Goal: Information Seeking & Learning: Learn about a topic

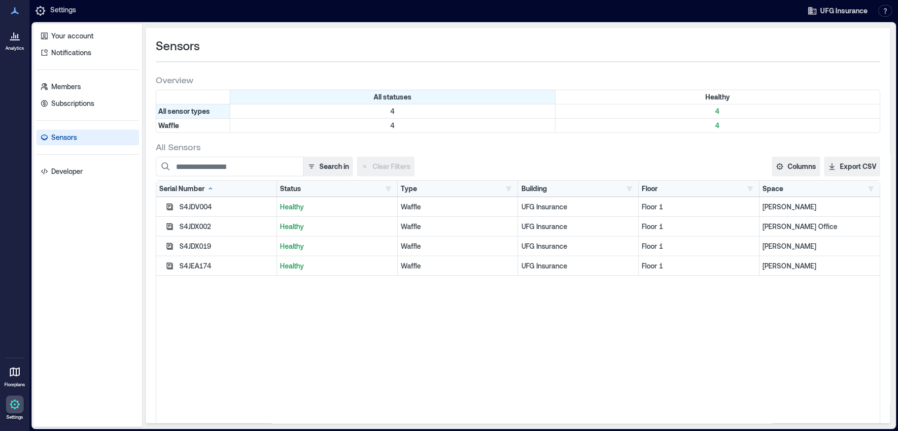
click at [15, 35] on icon at bounding box center [15, 36] width 12 height 12
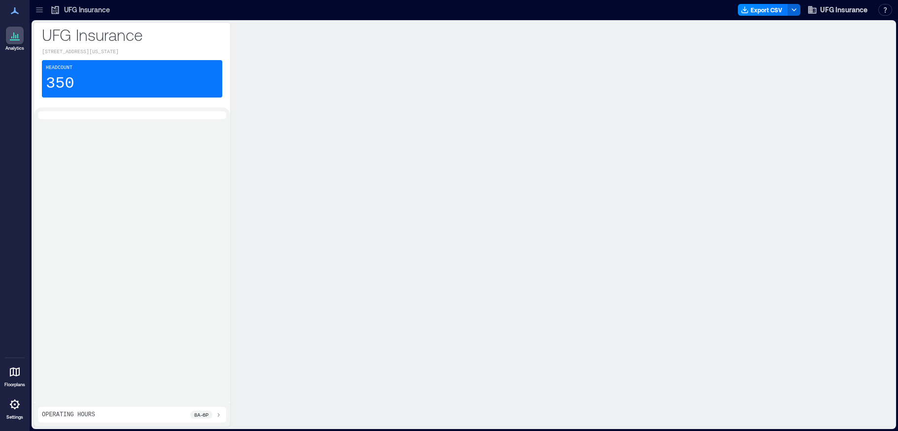
click at [38, 8] on icon at bounding box center [40, 10] width 10 height 10
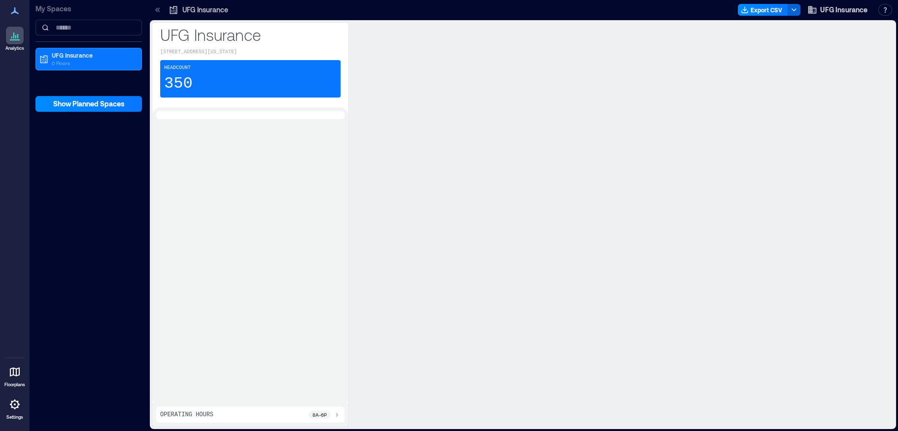
click at [8, 11] on div at bounding box center [15, 11] width 18 height 18
click at [13, 4] on div at bounding box center [15, 11] width 18 height 18
click at [14, 33] on icon at bounding box center [15, 36] width 12 height 12
click at [9, 10] on icon at bounding box center [15, 11] width 12 height 12
click at [12, 9] on icon at bounding box center [15, 11] width 12 height 12
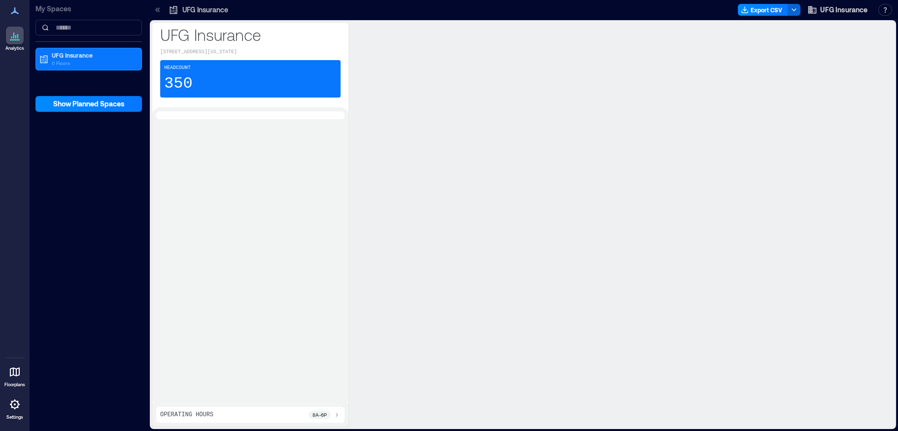
click at [9, 12] on icon at bounding box center [15, 11] width 12 height 12
click at [64, 6] on p "My Spaces" at bounding box center [88, 9] width 106 height 10
click at [66, 56] on p "UFG Insurance" at bounding box center [93, 55] width 83 height 8
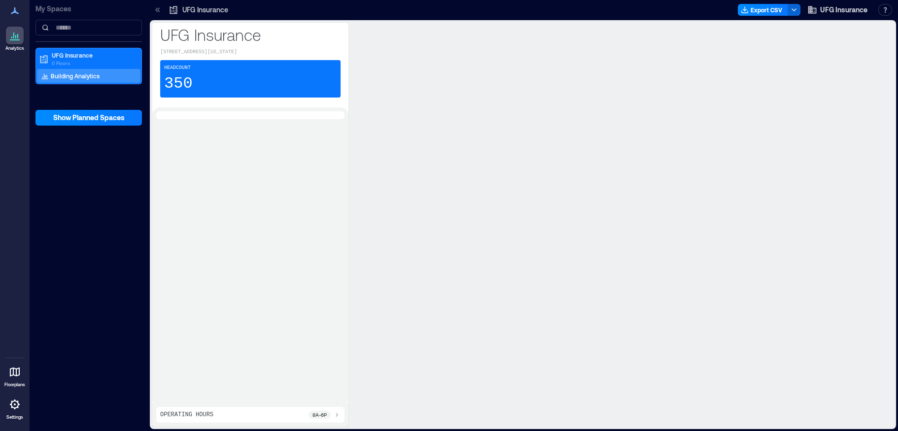
click at [77, 76] on p "Building Analytics" at bounding box center [75, 76] width 49 height 8
click at [184, 80] on p "350" at bounding box center [178, 84] width 29 height 20
click at [860, 12] on span "UFG Insurance" at bounding box center [843, 10] width 47 height 10
click at [829, 50] on button "Your account" at bounding box center [852, 49] width 91 height 16
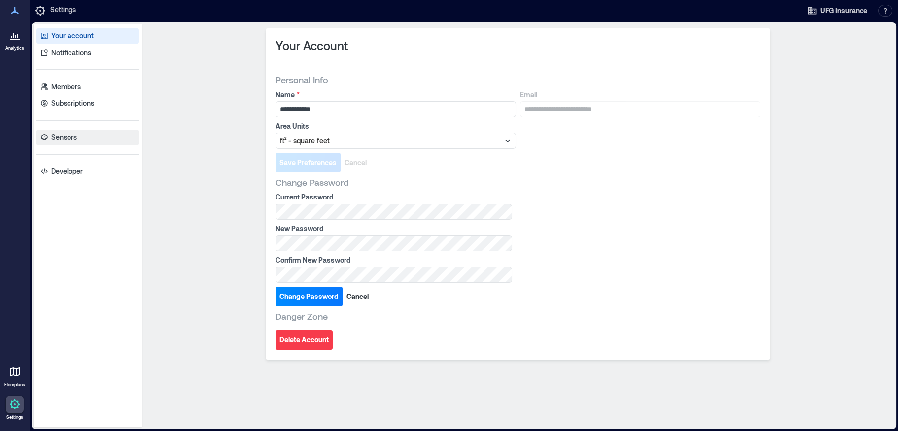
click at [65, 138] on p "Sensors" at bounding box center [64, 138] width 26 height 10
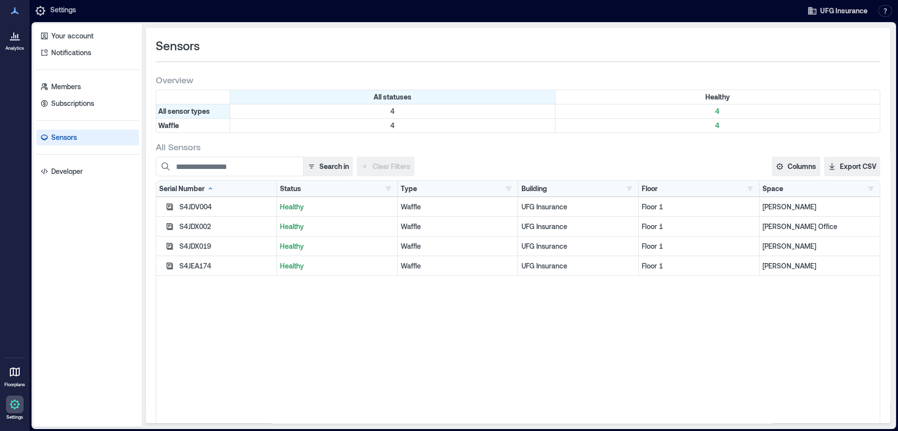
click at [770, 203] on p "[PERSON_NAME]" at bounding box center [820, 207] width 114 height 10
click at [776, 211] on p "[PERSON_NAME]" at bounding box center [820, 207] width 114 height 10
click at [704, 209] on p "Floor 1" at bounding box center [699, 207] width 114 height 10
click at [426, 220] on div "Waffle" at bounding box center [458, 227] width 121 height 20
click at [15, 35] on icon at bounding box center [15, 36] width 12 height 12
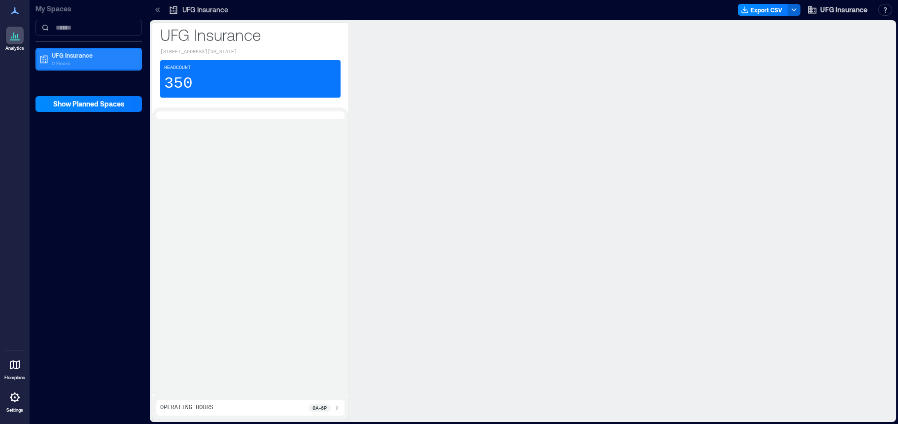
click at [79, 58] on p "UFG Insurance" at bounding box center [93, 55] width 83 height 8
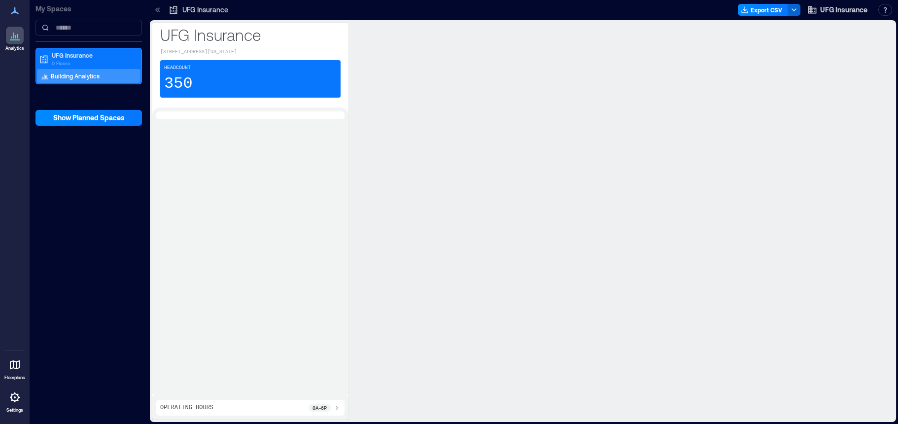
click at [73, 76] on p "Building Analytics" at bounding box center [75, 76] width 49 height 8
click at [182, 84] on p "350" at bounding box center [178, 84] width 29 height 20
click at [214, 75] on div "Headcount 350" at bounding box center [250, 78] width 180 height 37
click at [207, 410] on p "Operating Hours" at bounding box center [186, 408] width 53 height 8
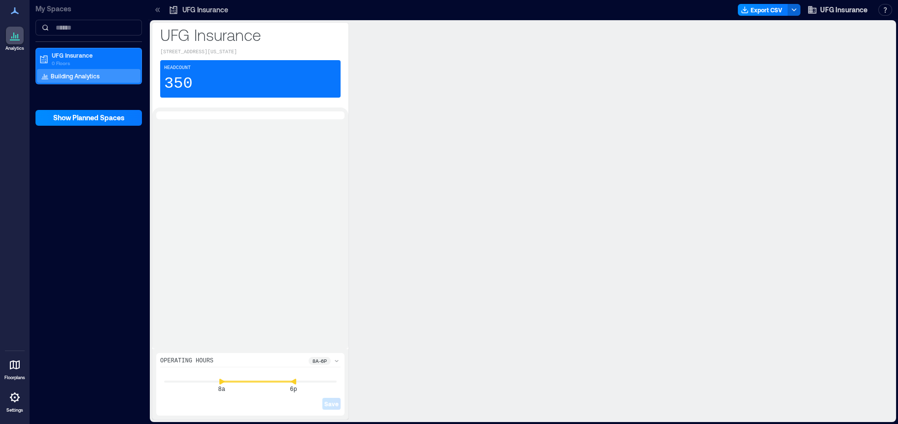
click at [223, 15] on div "UFG Insurance" at bounding box center [199, 10] width 66 height 16
click at [217, 43] on p "UFG Insurance" at bounding box center [250, 35] width 180 height 20
click at [17, 13] on icon at bounding box center [15, 11] width 12 height 12
click at [17, 10] on icon at bounding box center [15, 11] width 12 height 12
click at [82, 63] on p "0 Floors" at bounding box center [93, 63] width 83 height 8
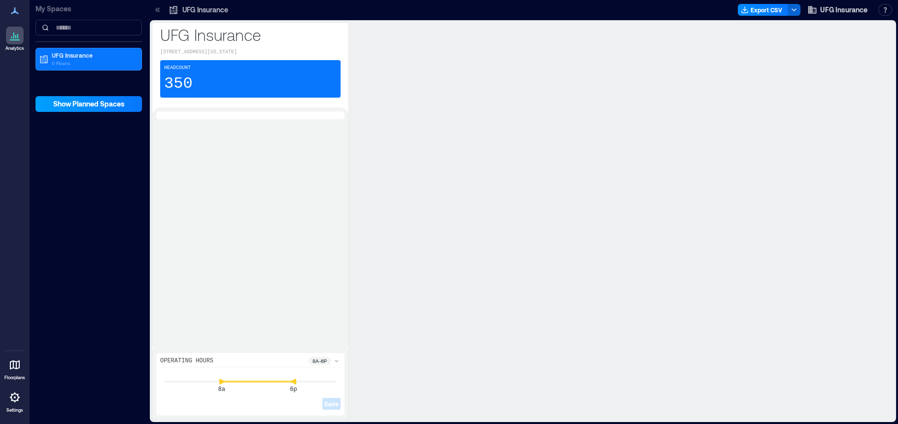
click at [95, 107] on span "Show Planned Spaces" at bounding box center [88, 104] width 71 height 10
click at [848, 10] on span "UFG Insurance" at bounding box center [843, 10] width 47 height 10
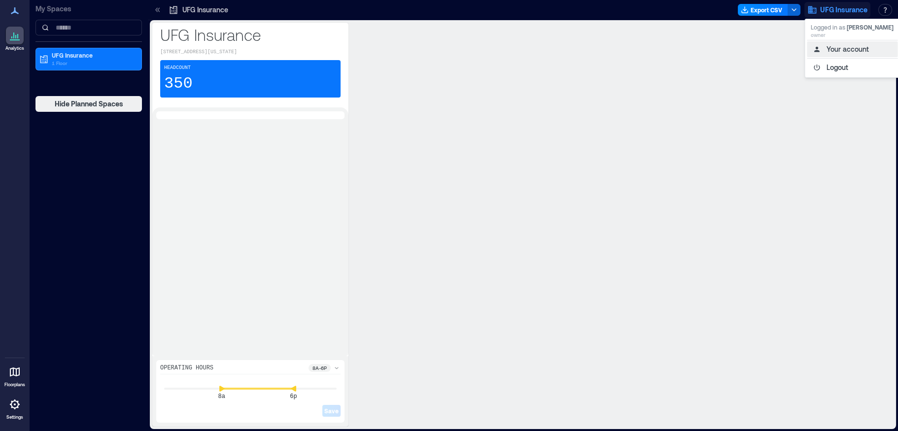
click at [842, 44] on button "Your account" at bounding box center [852, 49] width 91 height 16
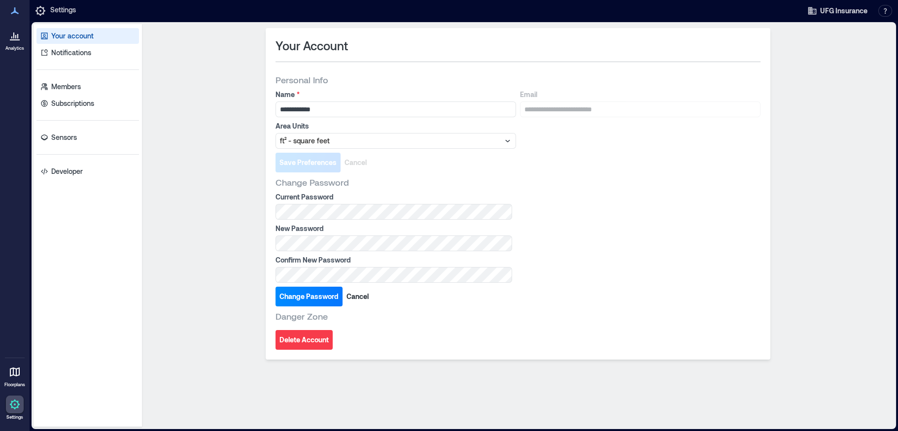
click at [11, 34] on icon at bounding box center [15, 36] width 12 height 12
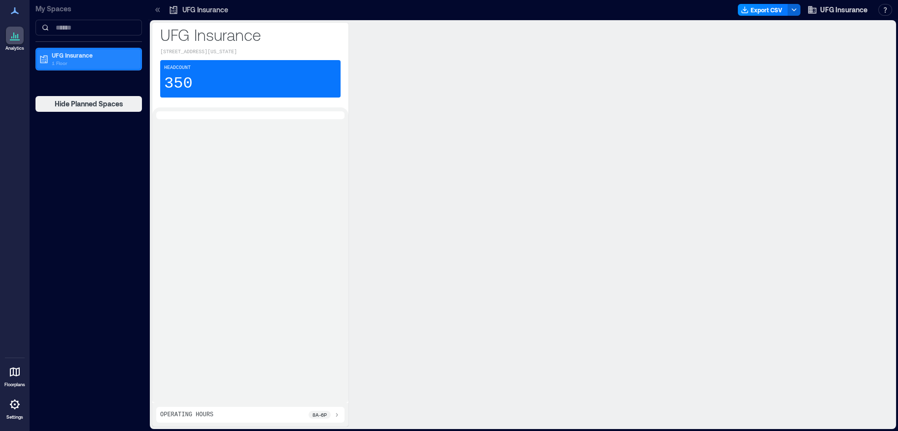
click at [61, 59] on p "1 Floor" at bounding box center [93, 63] width 83 height 8
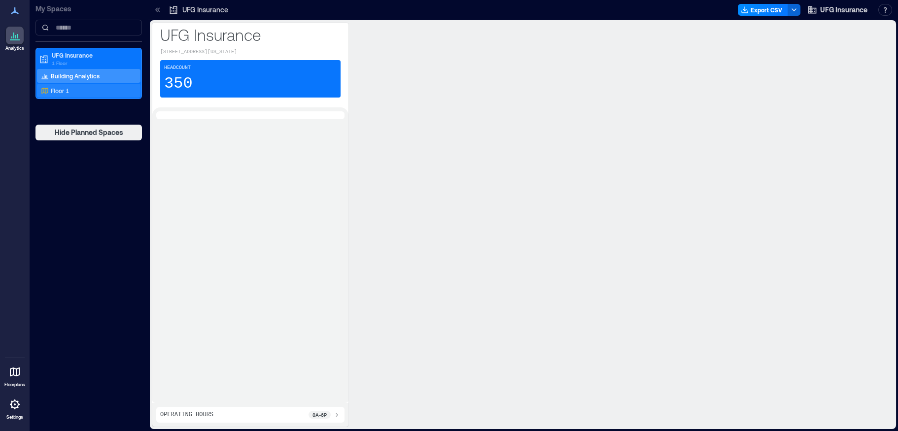
click at [67, 87] on p "Floor 1" at bounding box center [60, 91] width 18 height 8
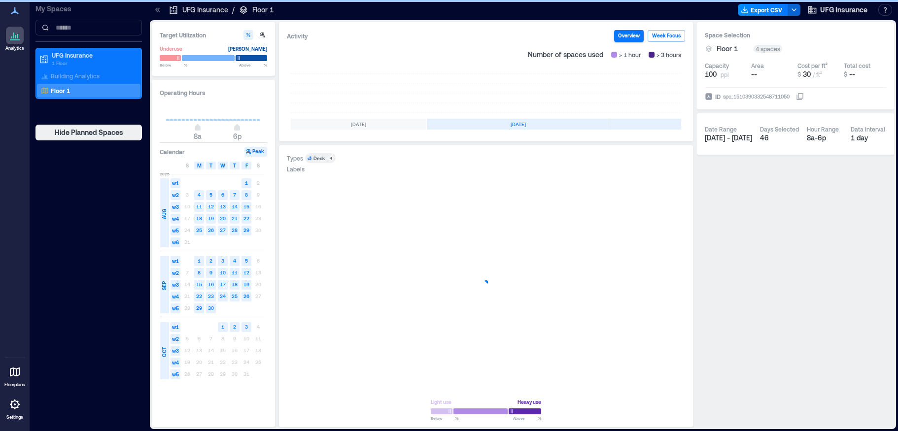
scroll to position [0, 141]
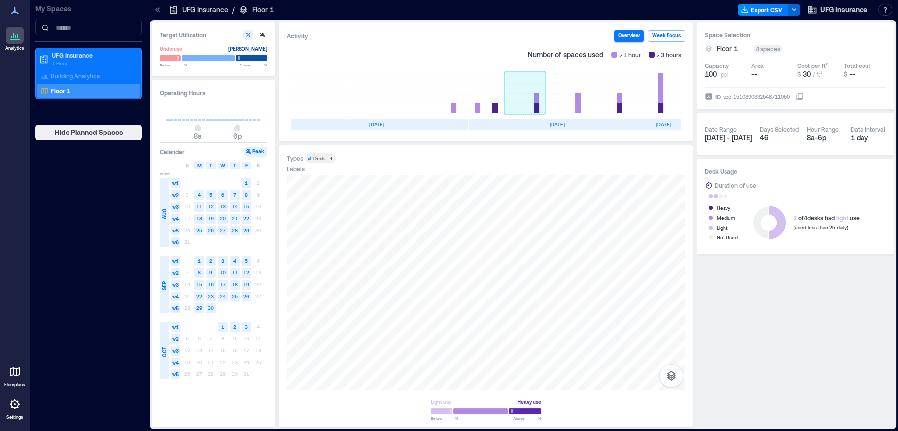
click at [535, 108] on rect at bounding box center [524, 92] width 41 height 39
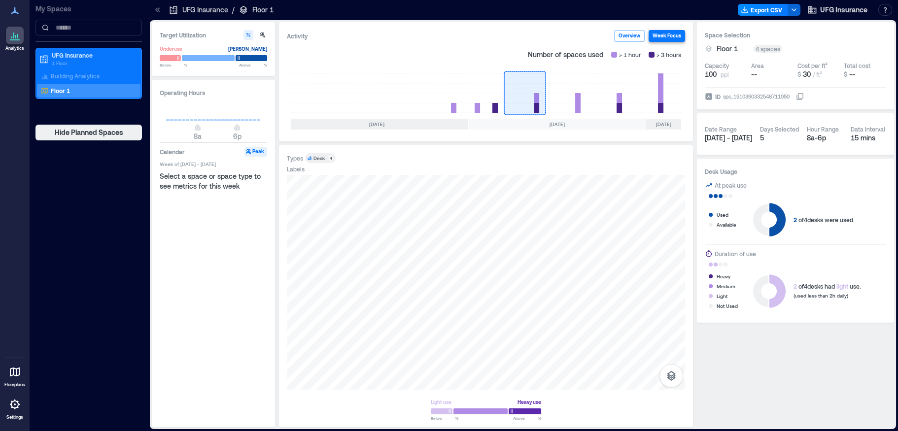
click at [674, 34] on button "Week Focus" at bounding box center [667, 36] width 36 height 12
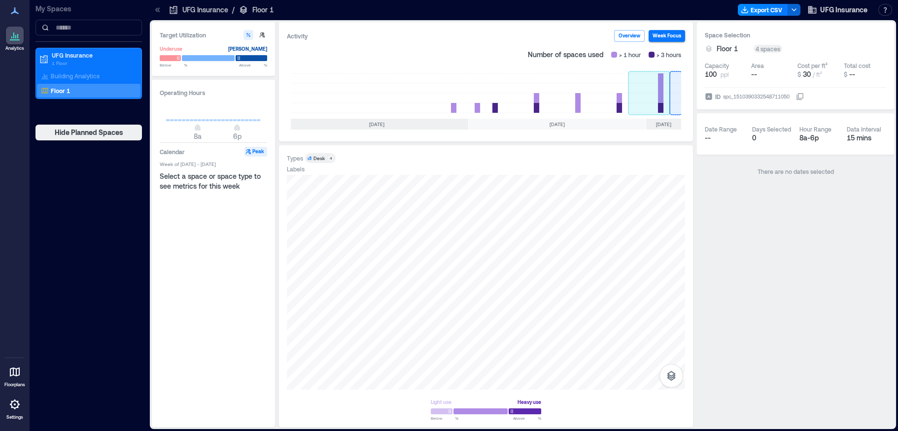
click at [660, 98] on rect at bounding box center [649, 92] width 41 height 39
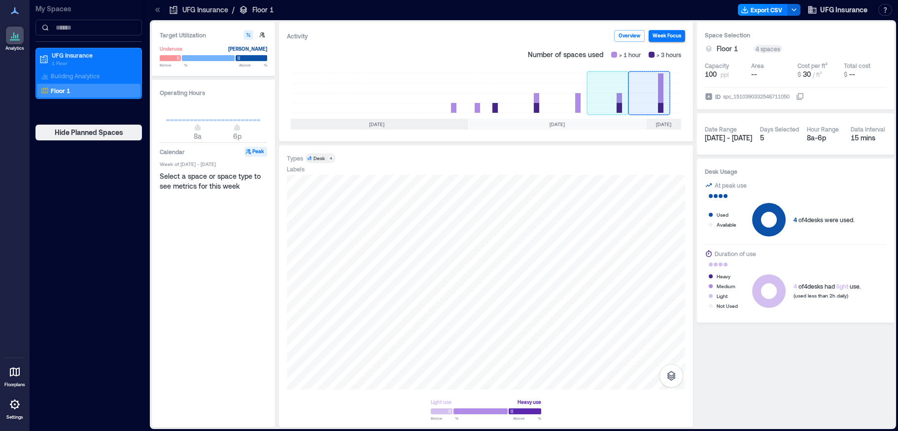
click at [619, 102] on rect at bounding box center [607, 92] width 41 height 39
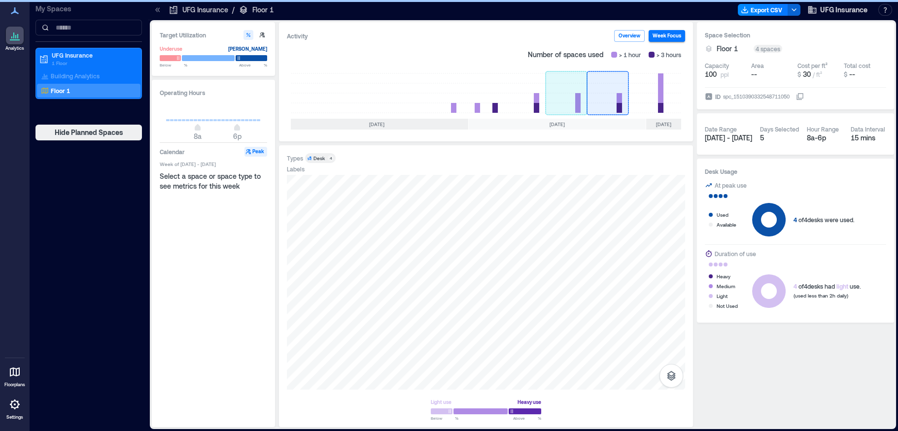
click at [574, 106] on rect at bounding box center [566, 92] width 41 height 39
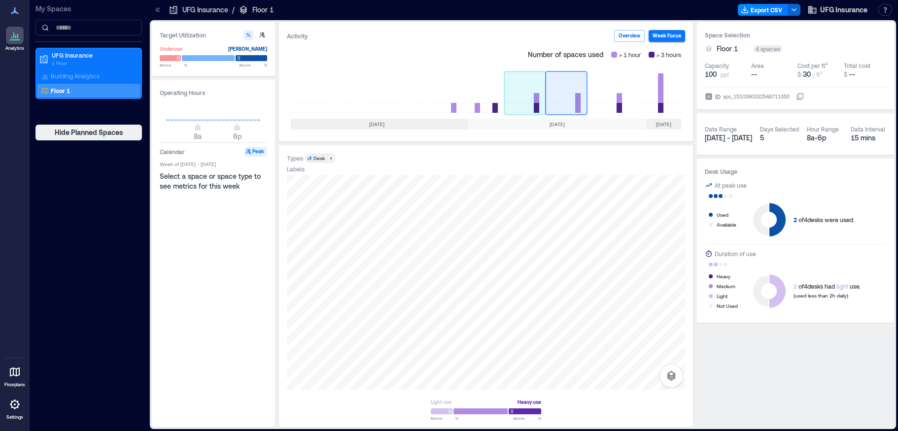
click at [535, 107] on rect at bounding box center [524, 92] width 41 height 39
click at [635, 36] on button "Overview" at bounding box center [629, 36] width 31 height 12
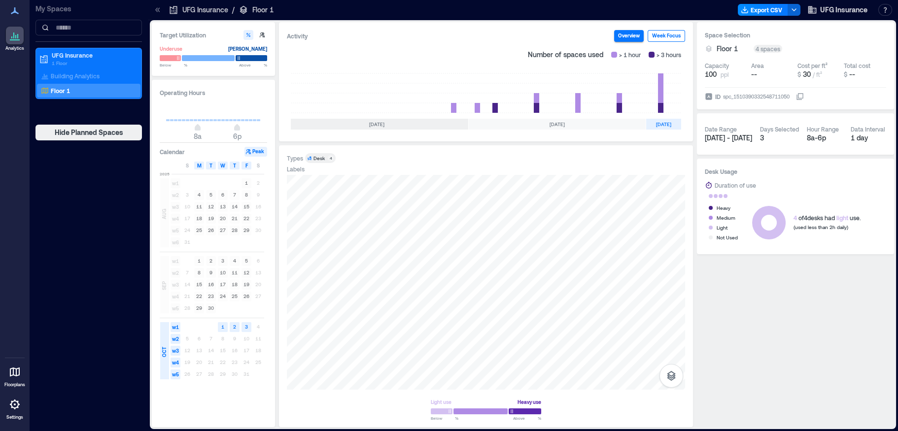
click at [671, 33] on button "Week Focus" at bounding box center [666, 36] width 37 height 12
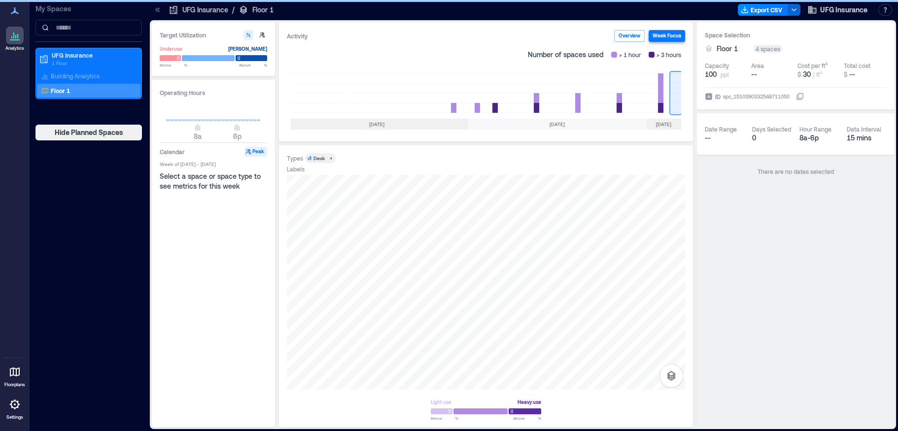
click at [669, 38] on button "Week Focus" at bounding box center [667, 36] width 36 height 12
